Goal: Check status: Check status

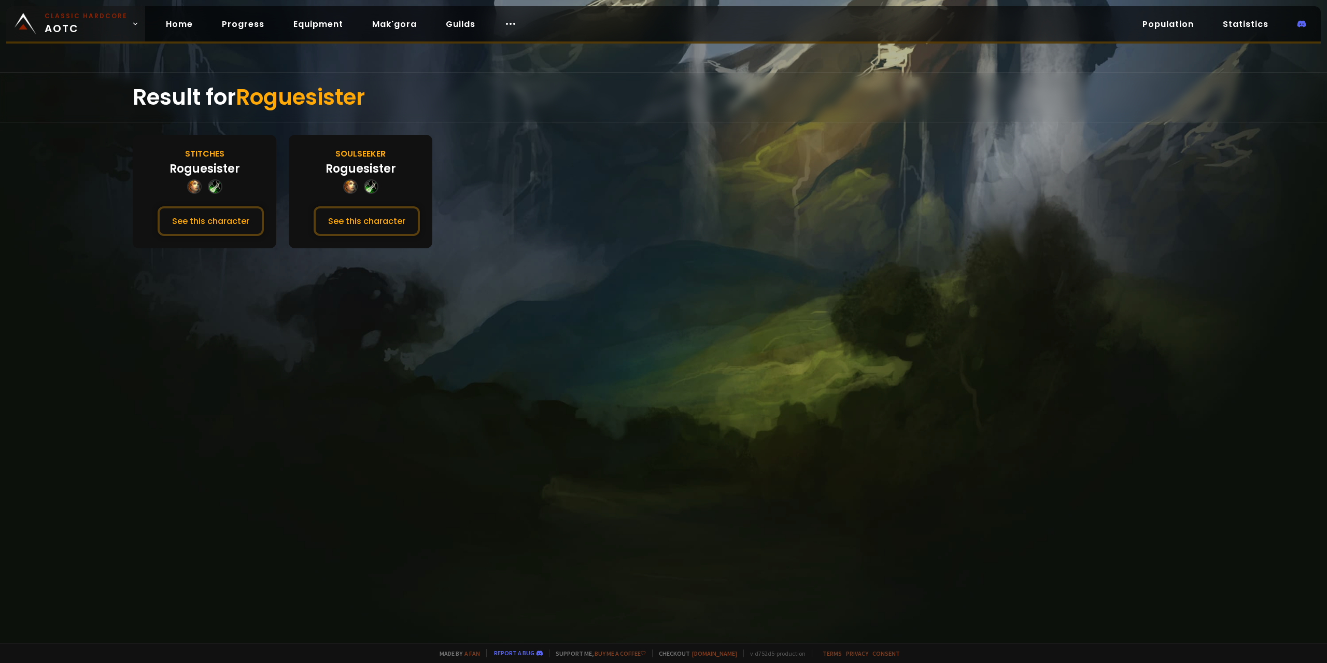
click at [94, 33] on span "Classic Hardcore AOTC" at bounding box center [86, 23] width 83 height 25
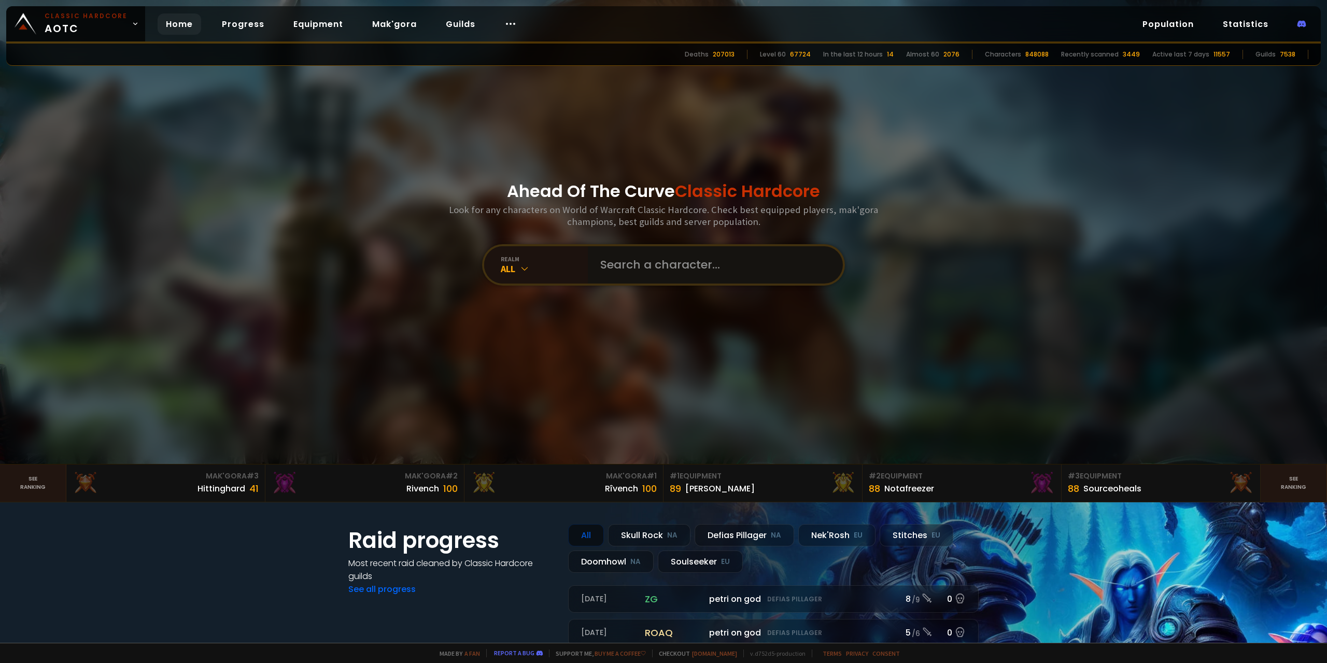
click at [638, 255] on input "text" at bounding box center [712, 264] width 236 height 37
paste input "Shirrii"
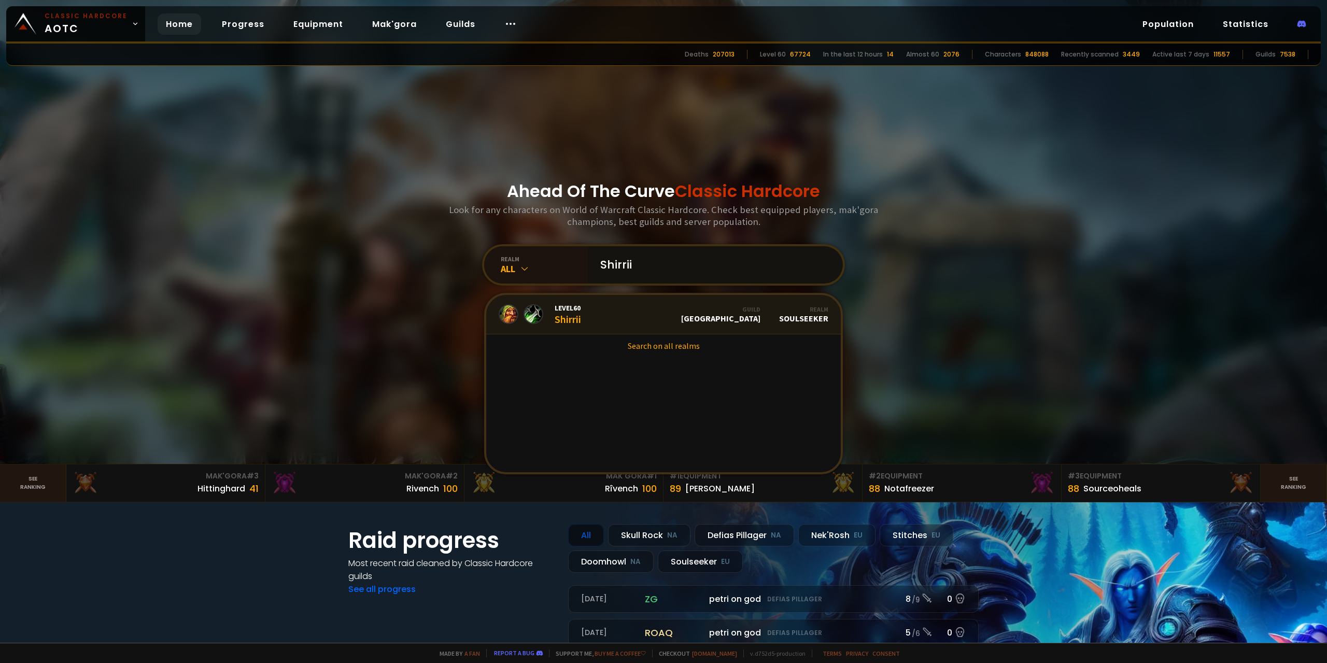
type input "Shirrii"
click at [571, 305] on span "Level 60" at bounding box center [568, 307] width 26 height 9
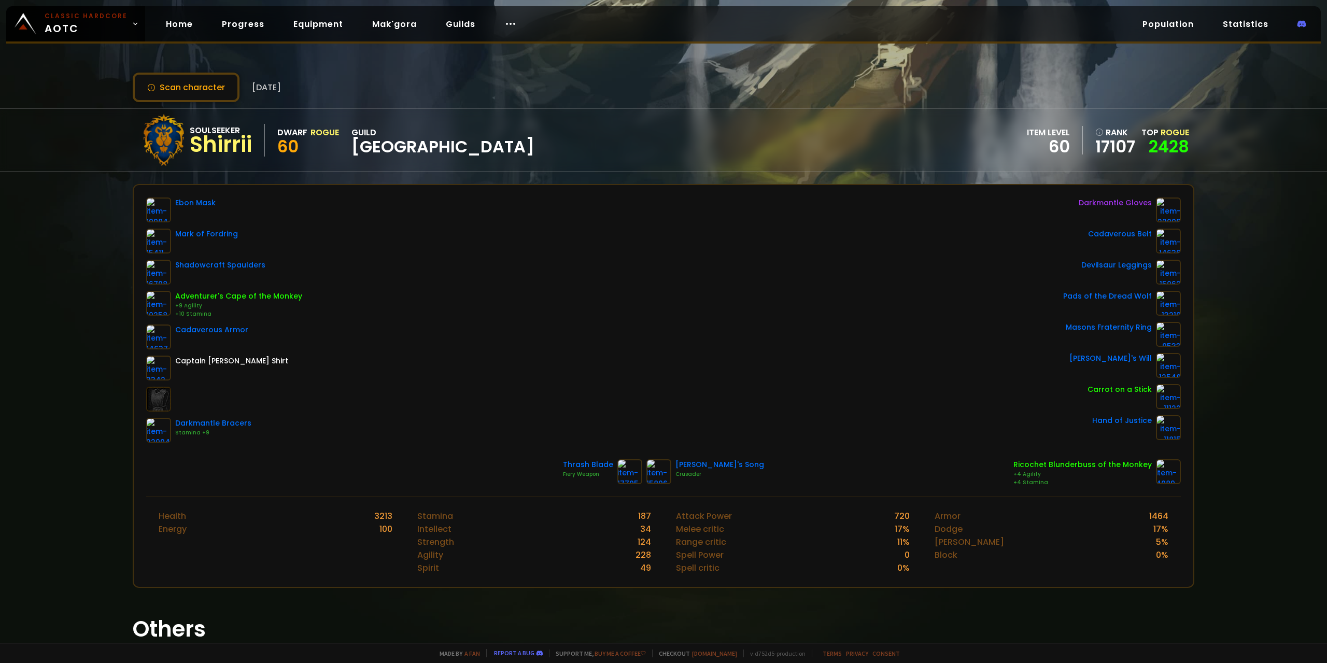
click at [483, 1] on div "Scan character [DATE] Soulseeker Shirrii Dwarf Rogue 60 guild Norge item level …" at bounding box center [663, 321] width 1327 height 643
